Goal: Find specific page/section: Find specific page/section

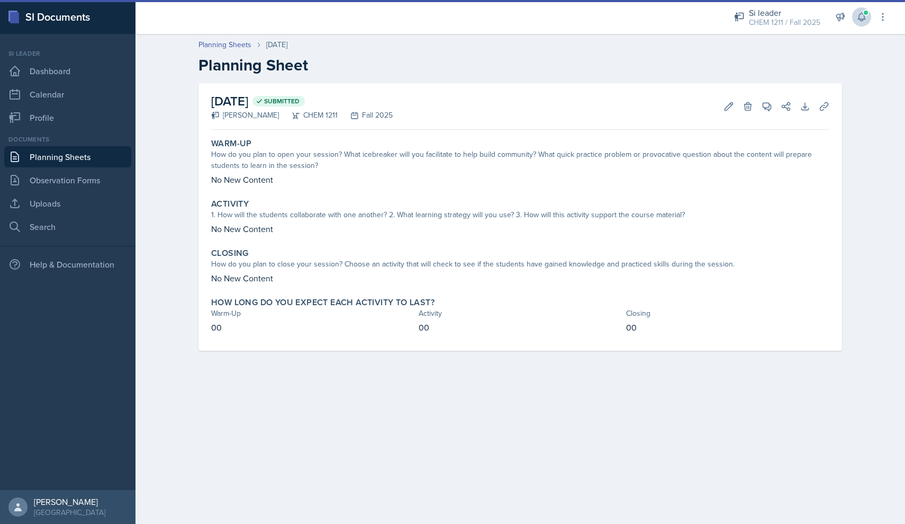
click at [860, 20] on icon at bounding box center [861, 17] width 7 height 8
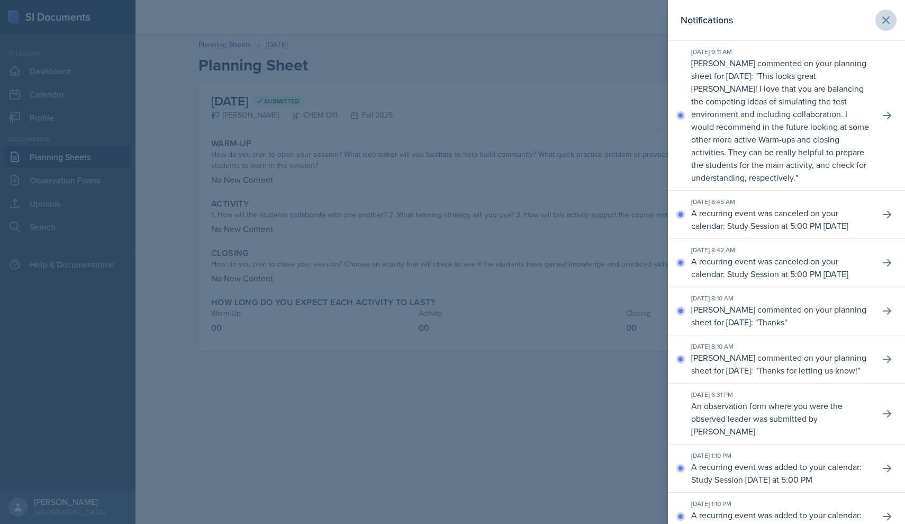
click at [885, 25] on icon at bounding box center [886, 20] width 13 height 13
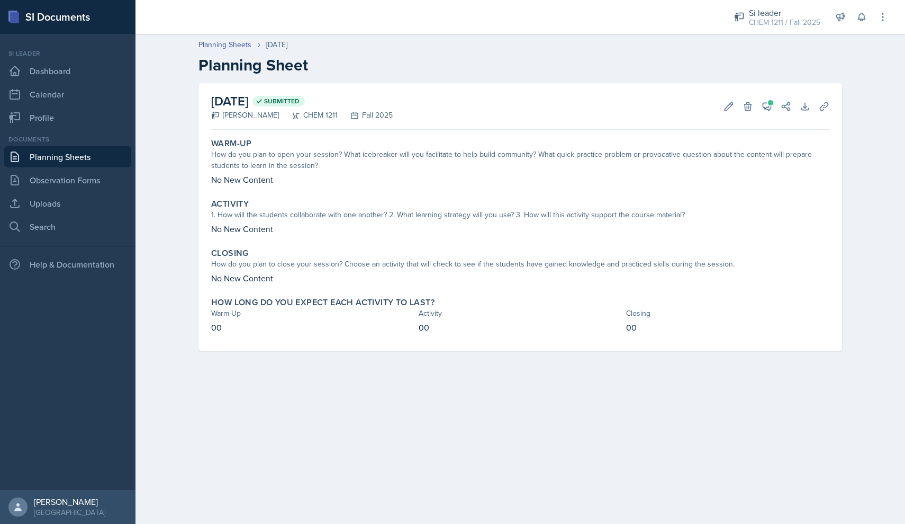
click at [97, 165] on link "Planning Sheets" at bounding box center [67, 156] width 127 height 21
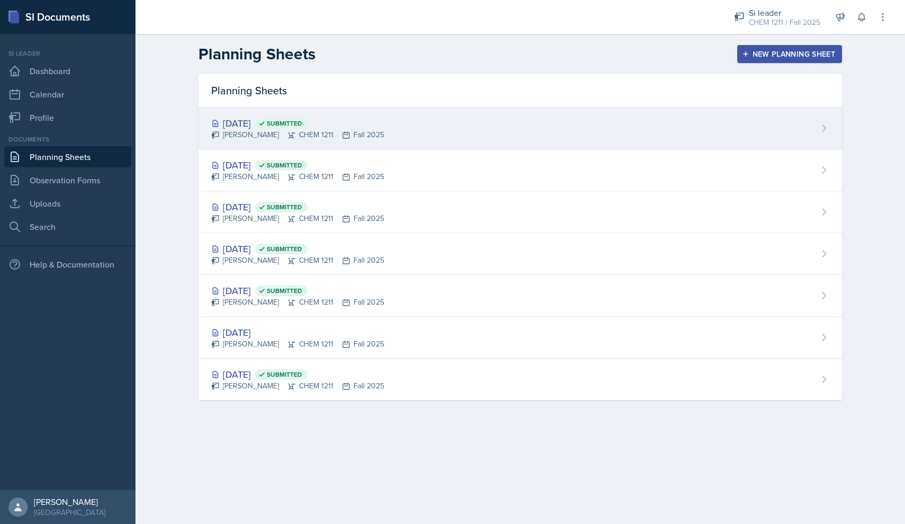
click at [236, 143] on div "[DATE] Submitted [PERSON_NAME] CHEM 1211 Fall 2025" at bounding box center [520, 128] width 644 height 42
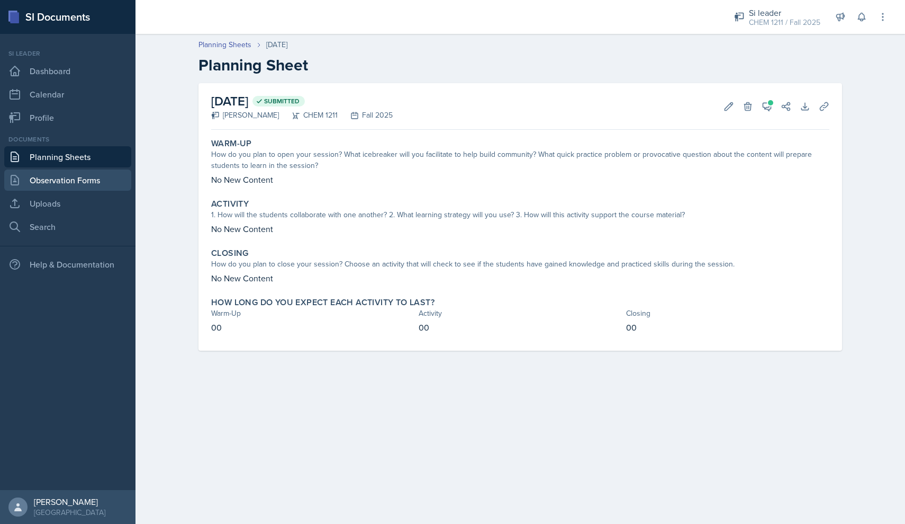
click at [106, 184] on link "Observation Forms" at bounding box center [67, 179] width 127 height 21
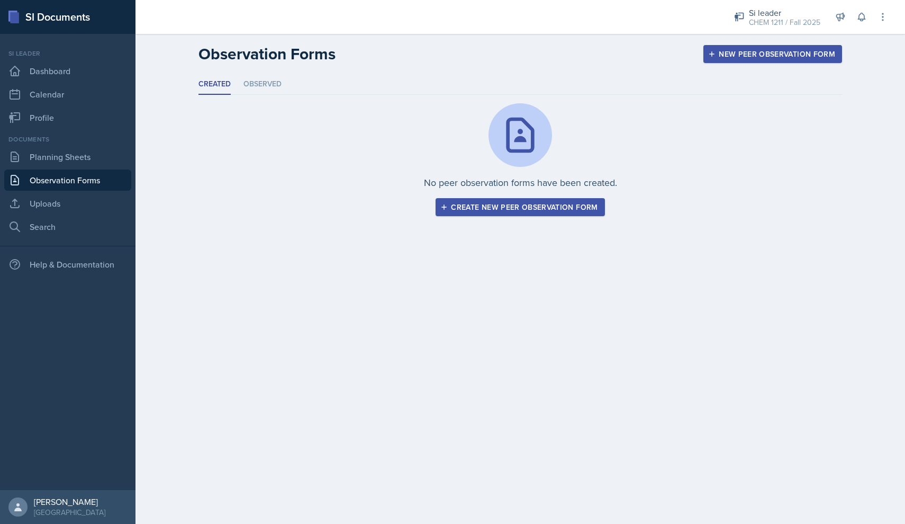
click at [91, 169] on div "Documents Planning Sheets Observation Forms Uploads Search" at bounding box center [67, 185] width 127 height 103
click at [85, 164] on link "Planning Sheets" at bounding box center [67, 156] width 127 height 21
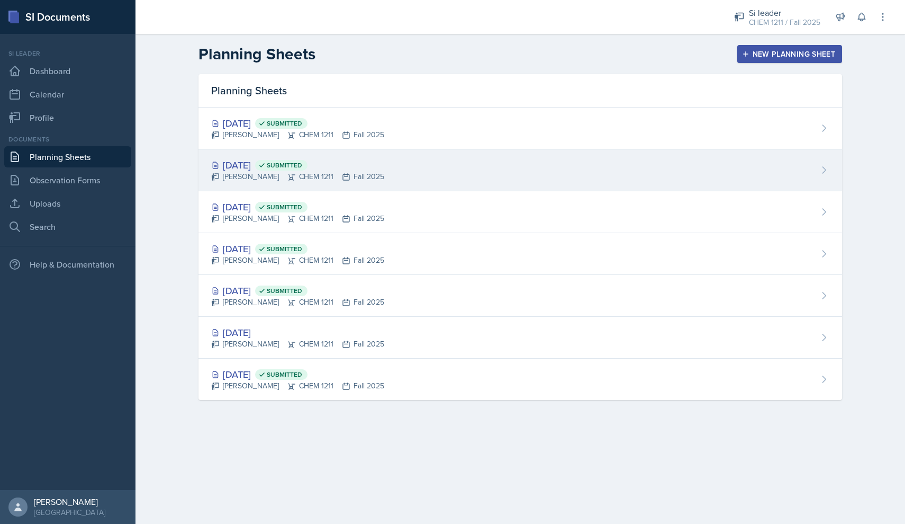
click at [255, 166] on div "[DATE] Submitted" at bounding box center [297, 165] width 173 height 14
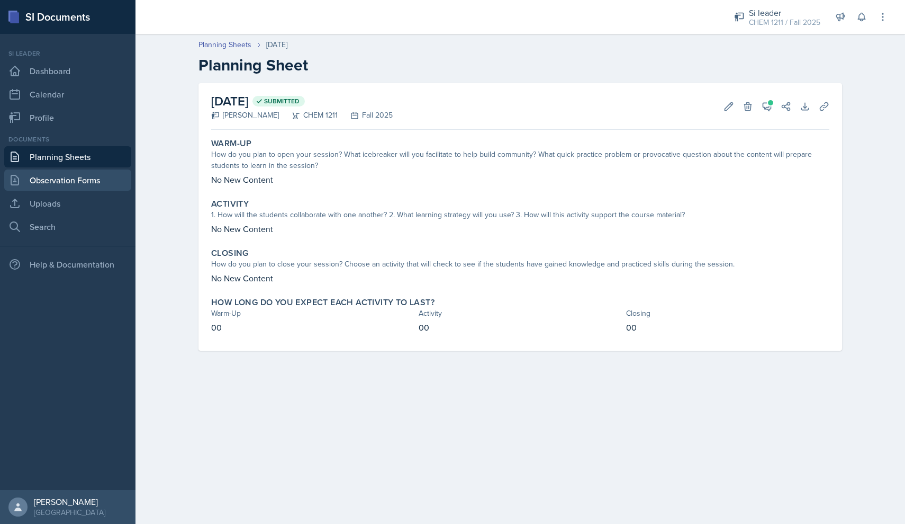
click at [84, 186] on link "Observation Forms" at bounding box center [67, 179] width 127 height 21
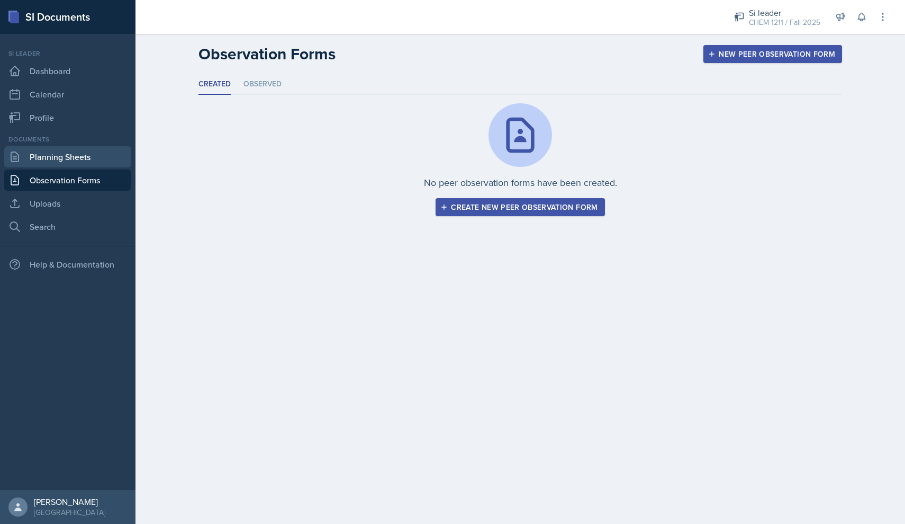
click at [25, 166] on link "Planning Sheets" at bounding box center [67, 156] width 127 height 21
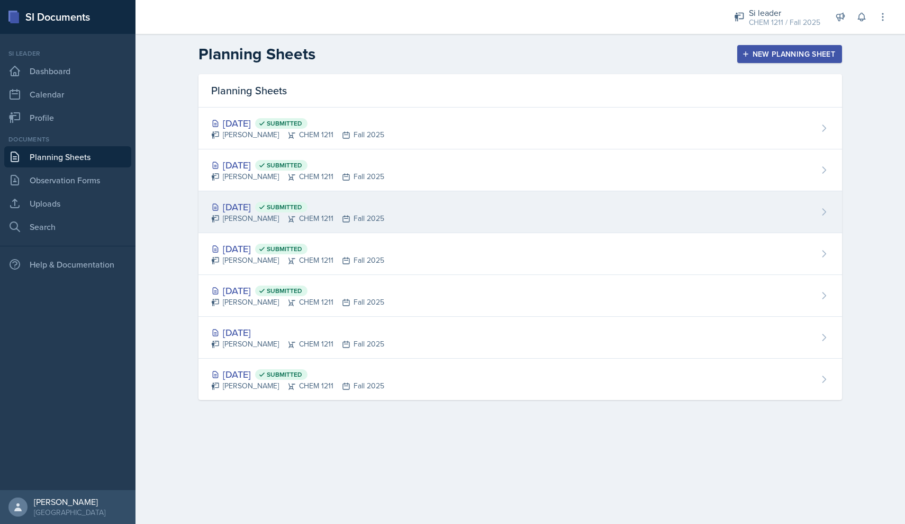
click at [240, 223] on div "[PERSON_NAME] CHEM 1211 Fall 2025" at bounding box center [297, 218] width 173 height 11
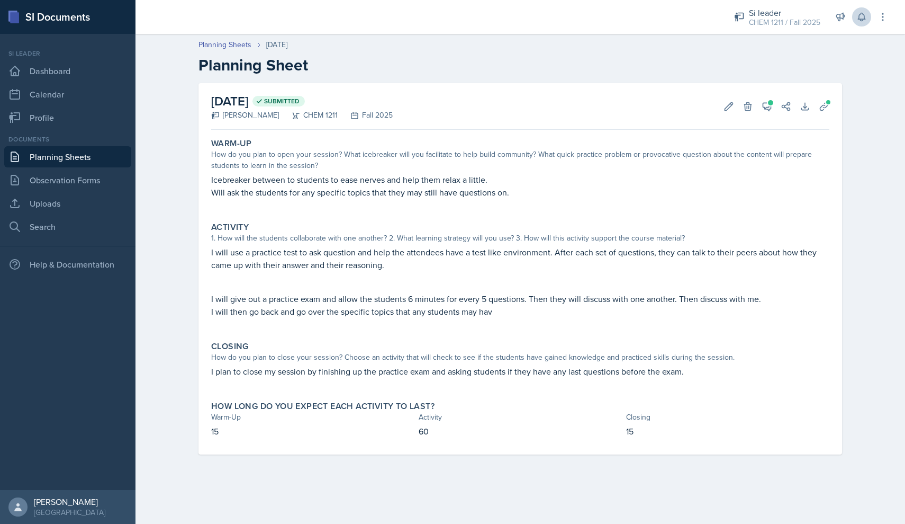
click at [868, 22] on button at bounding box center [861, 16] width 19 height 19
